Goal: Navigation & Orientation: Find specific page/section

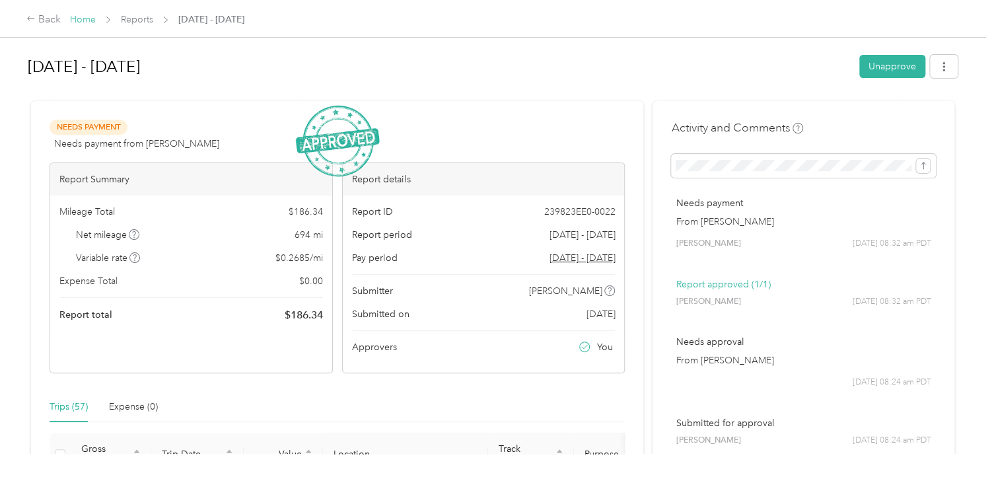
click at [85, 15] on link "Home" at bounding box center [83, 19] width 26 height 11
